Goal: Task Accomplishment & Management: Use online tool/utility

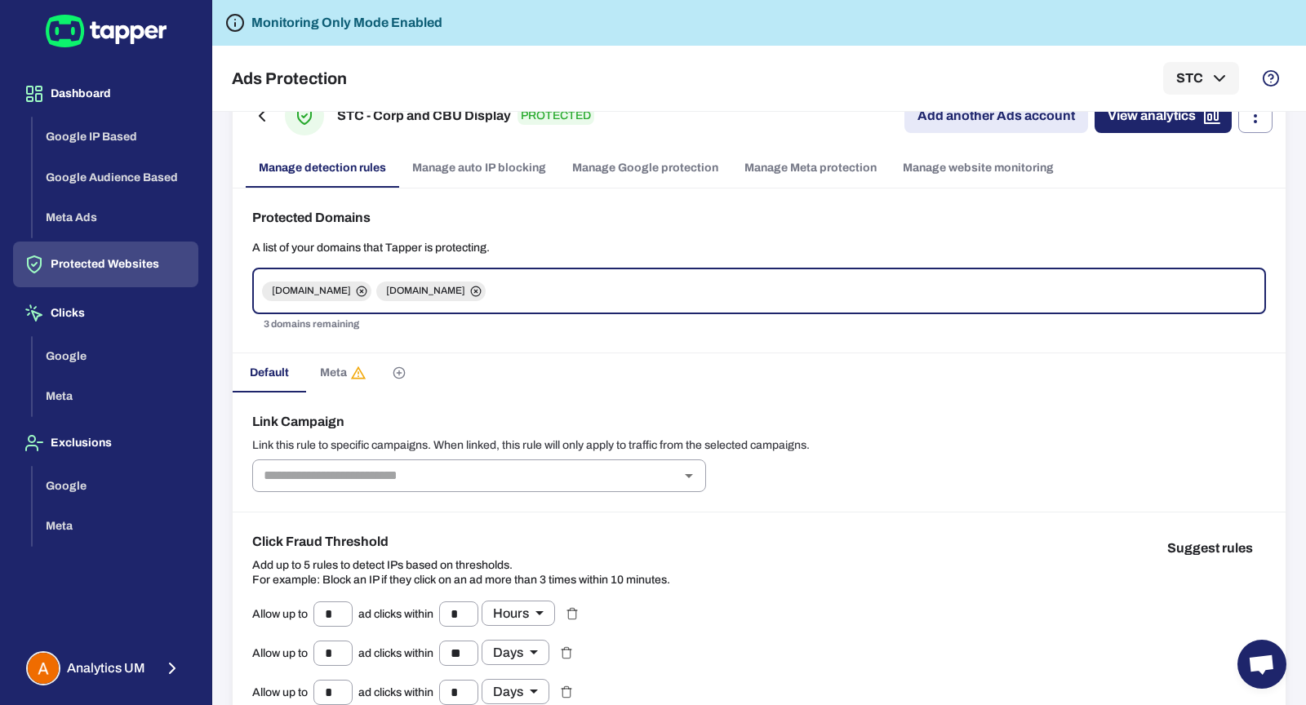
scroll to position [69, 0]
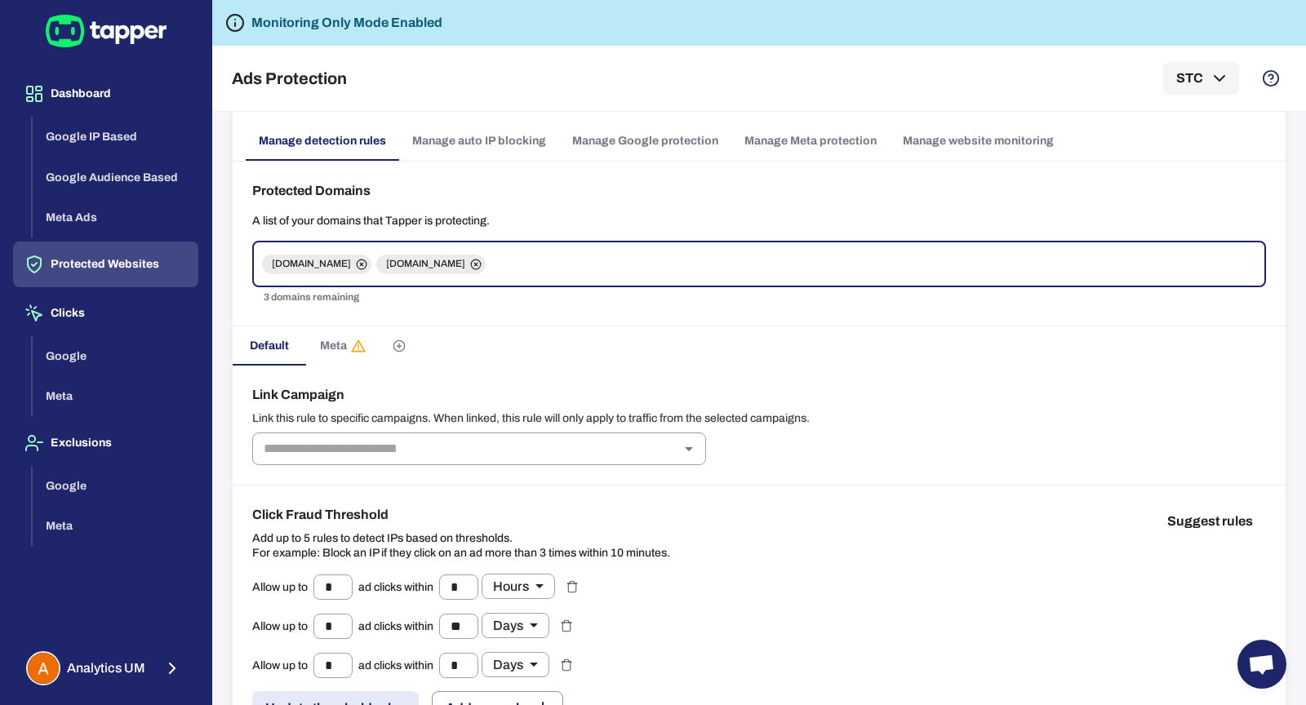
click at [312, 352] on button "Meta" at bounding box center [342, 345] width 73 height 39
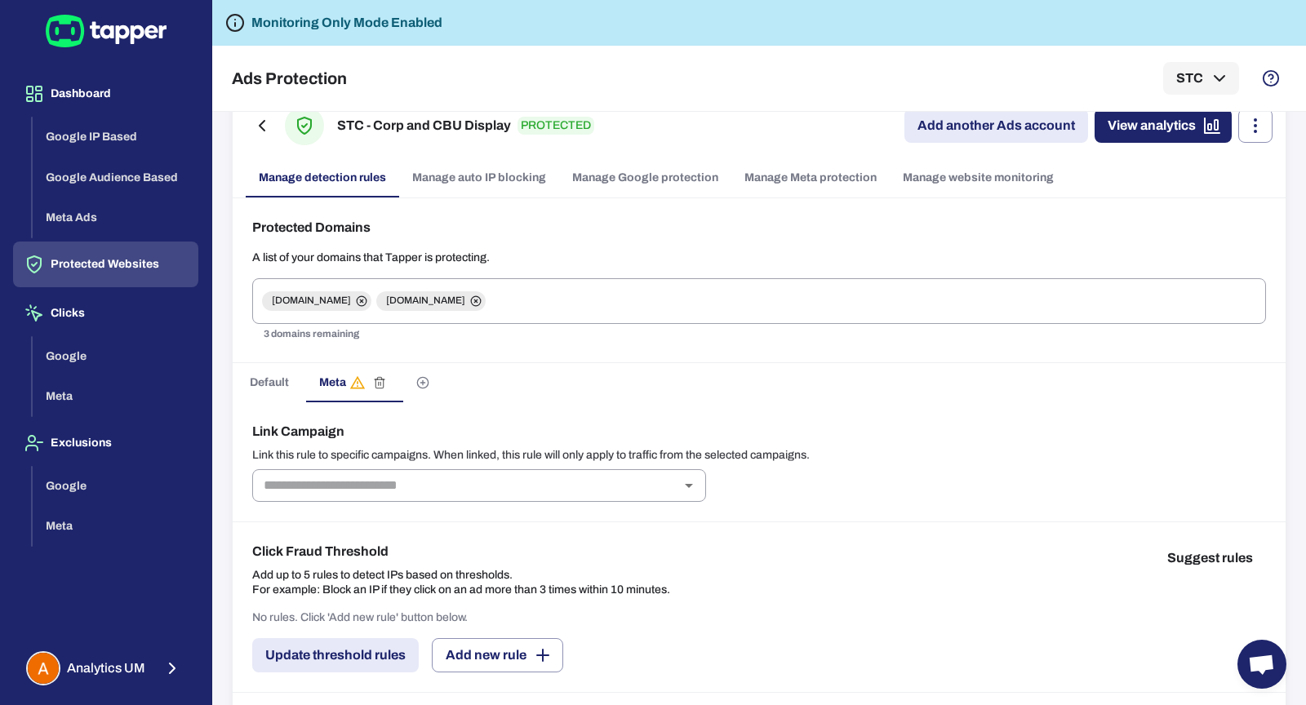
scroll to position [91, 0]
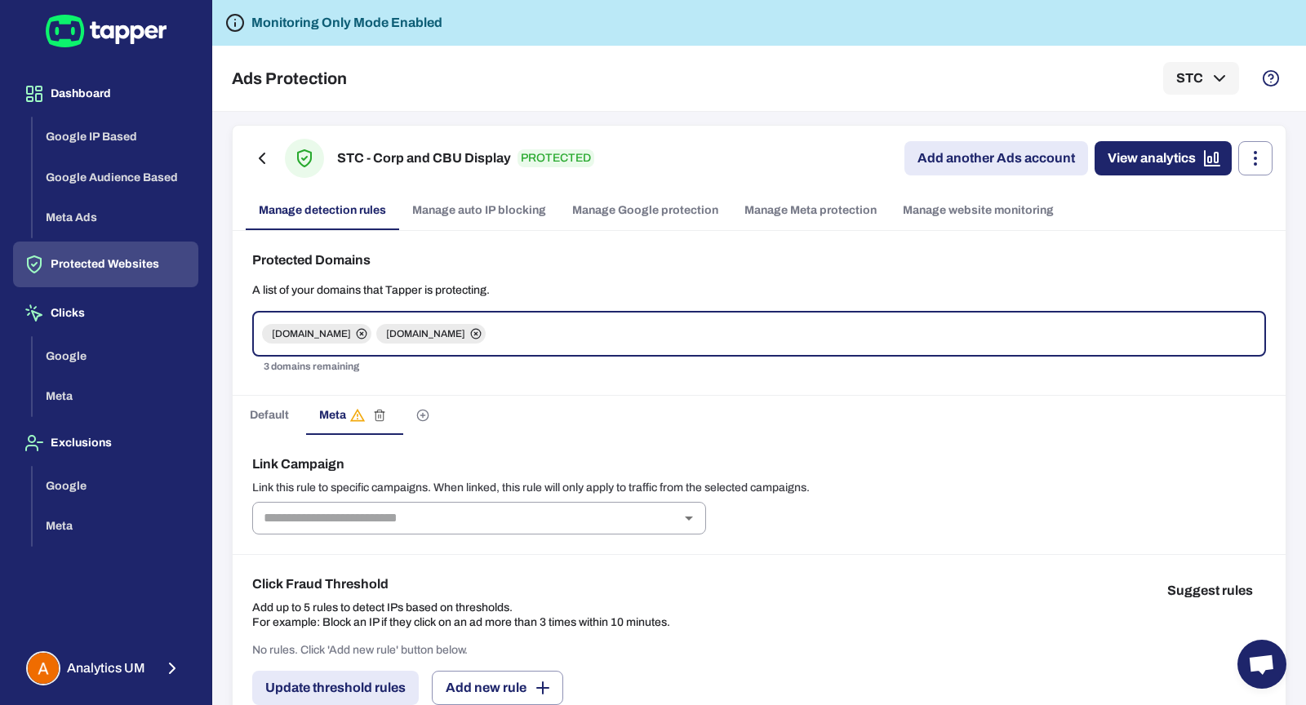
scroll to position [98, 0]
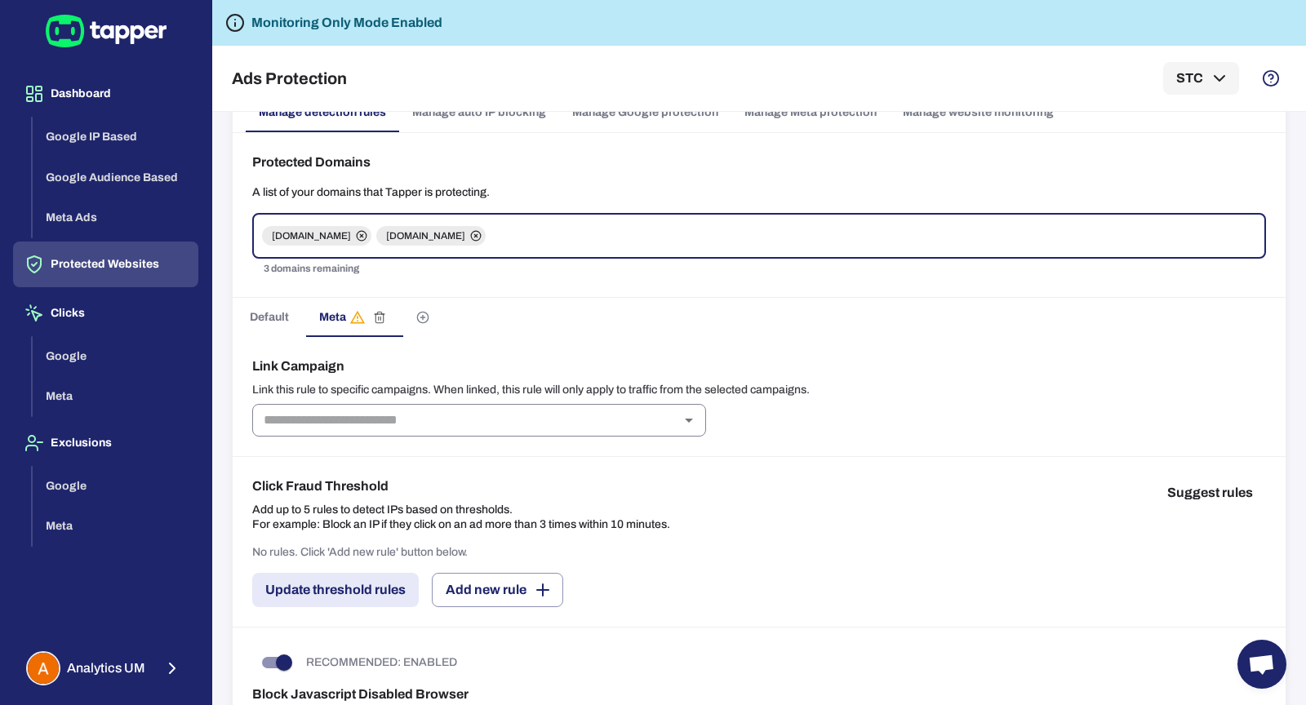
click at [438, 428] on input "text" at bounding box center [465, 420] width 417 height 23
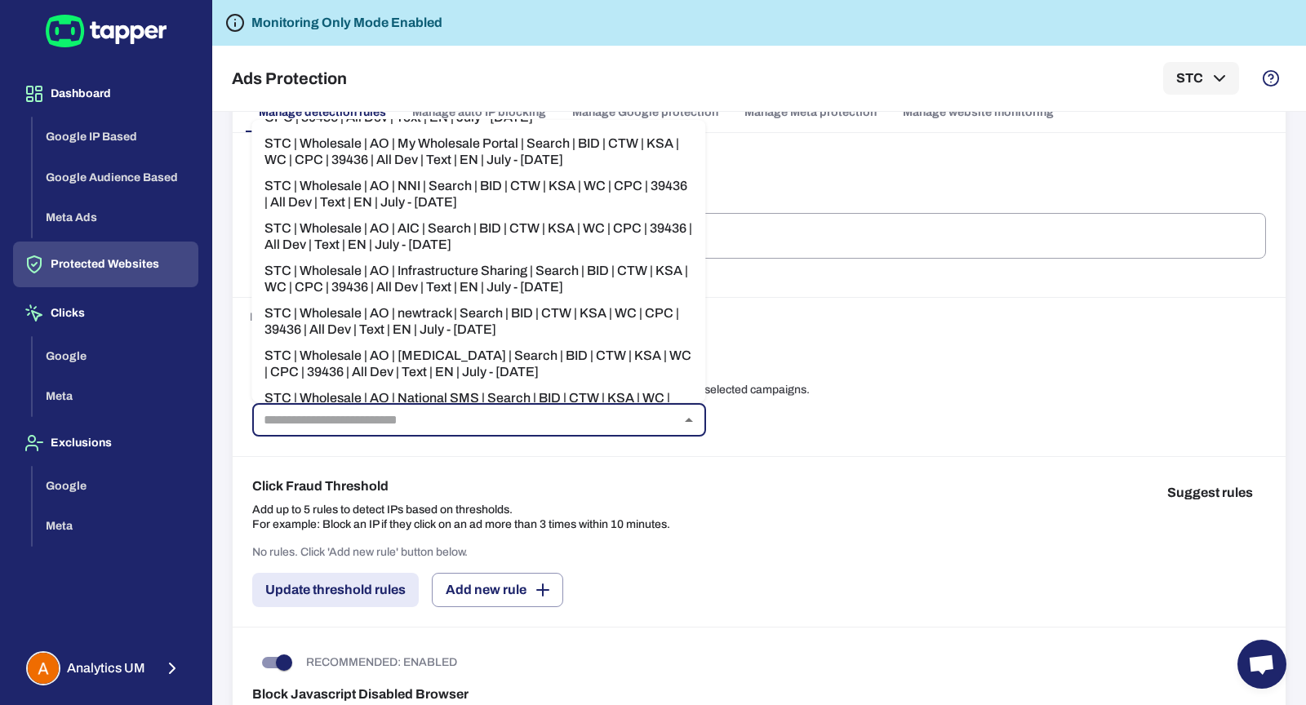
scroll to position [1852, 0]
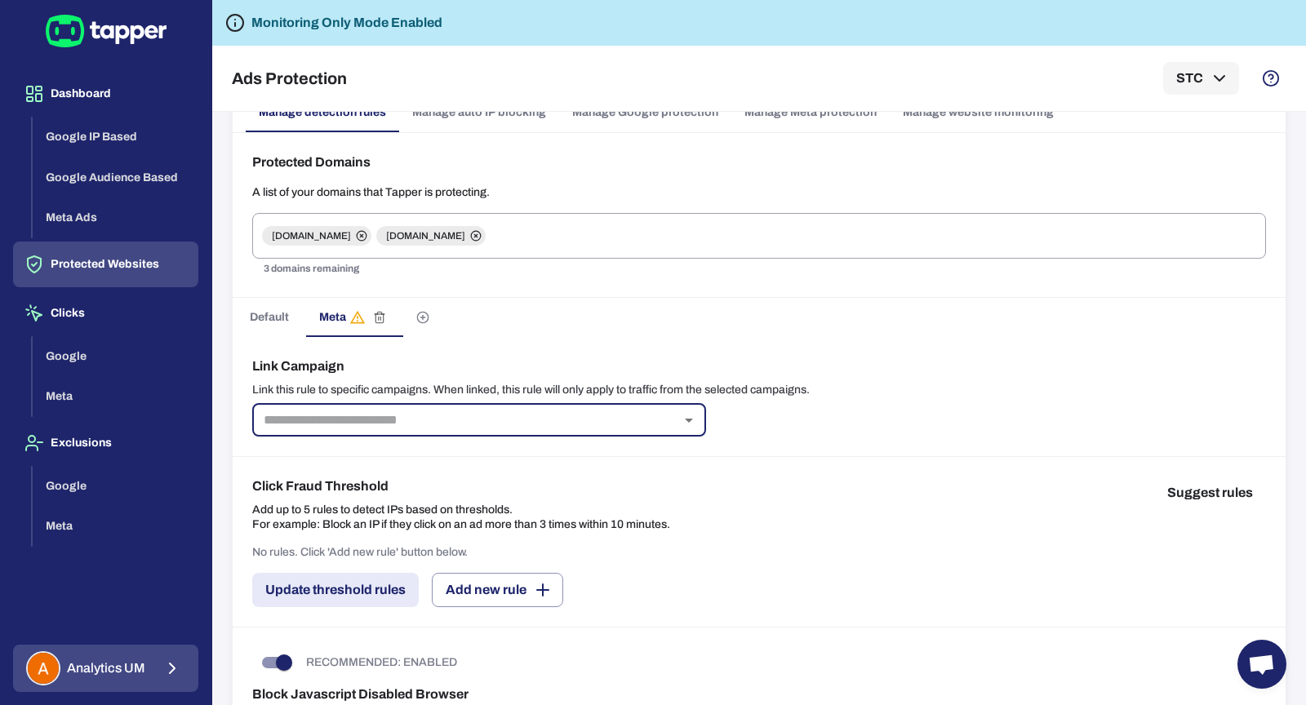
click at [138, 661] on span "Analytics UM" at bounding box center [106, 668] width 78 height 16
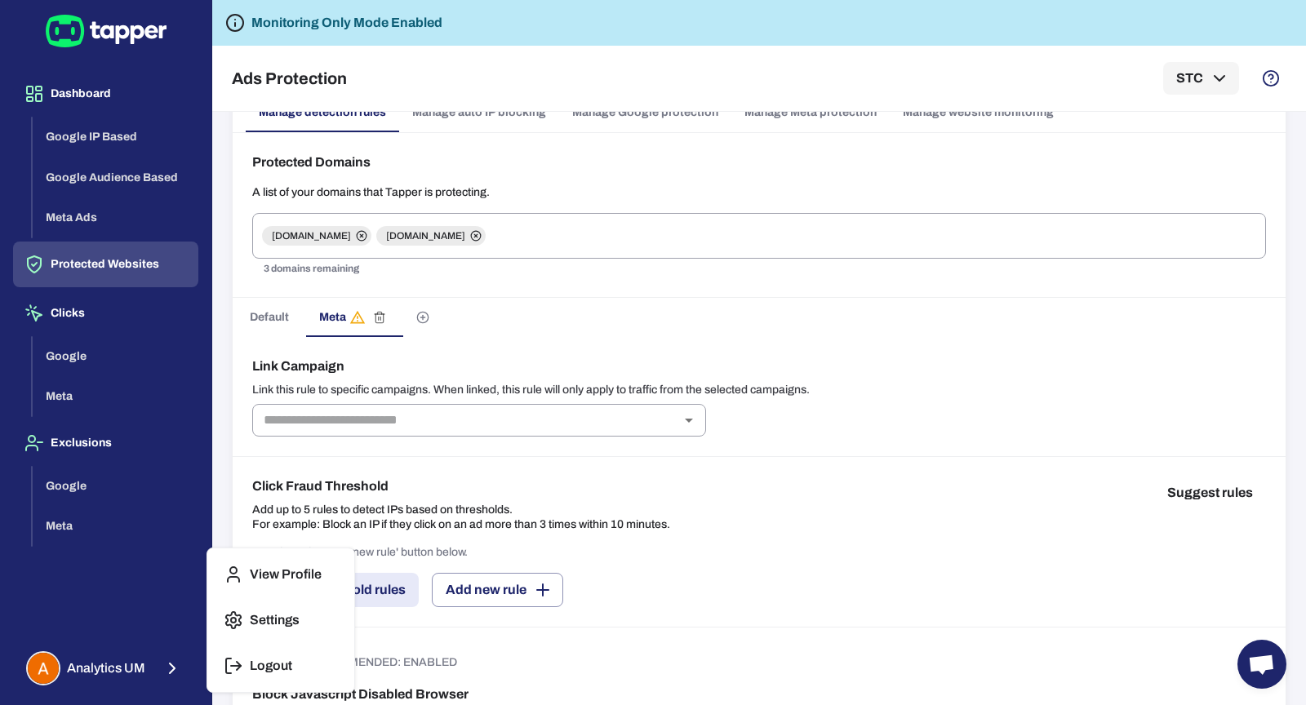
click at [226, 659] on icon "button" at bounding box center [228, 666] width 5 height 15
